Goal: Task Accomplishment & Management: Manage account settings

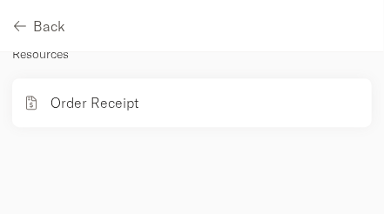
scroll to position [1989, 0]
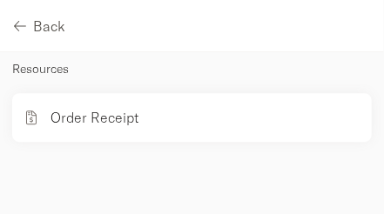
click at [33, 79] on p "Resources" at bounding box center [191, 68] width 359 height 21
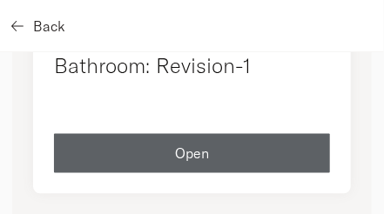
scroll to position [1681, 0]
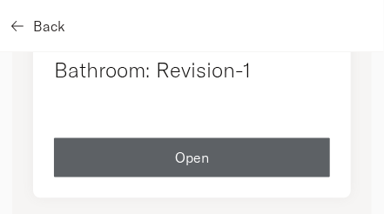
click at [17, 24] on icon "button" at bounding box center [17, 26] width 12 height 14
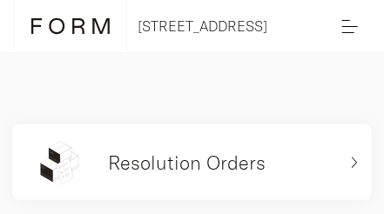
scroll to position [154, 0]
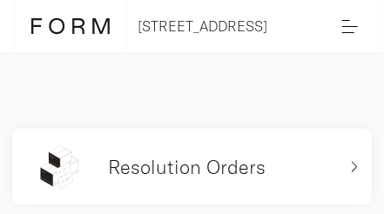
click at [347, 23] on label at bounding box center [350, 26] width 16 height 18
click at [0, 0] on input "checkbox" at bounding box center [0, 0] width 0 height 0
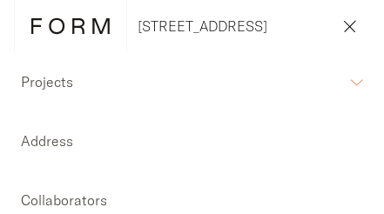
scroll to position [0, 0]
click at [351, 28] on span at bounding box center [352, 29] width 6 height 6
click at [0, 0] on input "checkbox" at bounding box center [0, 0] width 0 height 0
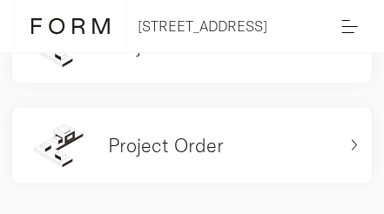
scroll to position [377, 0]
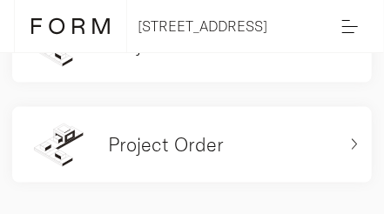
click at [172, 57] on h5 "Project Order" at bounding box center [166, 44] width 116 height 26
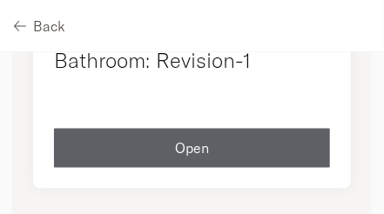
scroll to position [1705, 0]
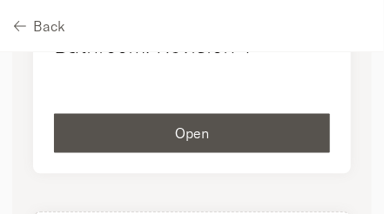
click at [184, 141] on span "Open" at bounding box center [192, 134] width 34 height 14
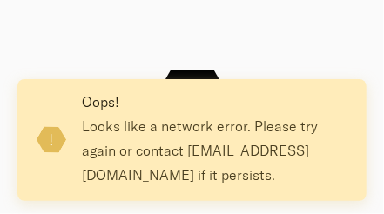
click at [183, 39] on div ".cls-1{fill:#fff;}" at bounding box center [192, 107] width 384 height 214
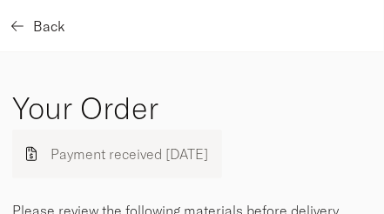
click at [14, 23] on icon "button" at bounding box center [17, 26] width 12 height 14
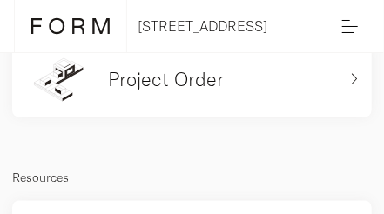
scroll to position [409, 0]
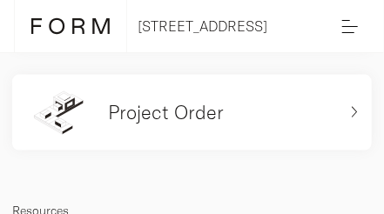
click at [105, 119] on div "Project Order" at bounding box center [181, 113] width 311 height 48
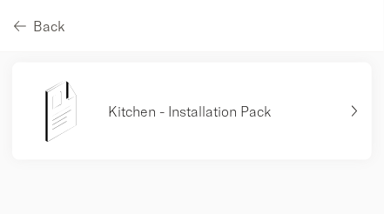
click at [105, 119] on div "Kitchen - Installation Pack" at bounding box center [181, 112] width 311 height 70
